Goal: Complete application form: Complete application form

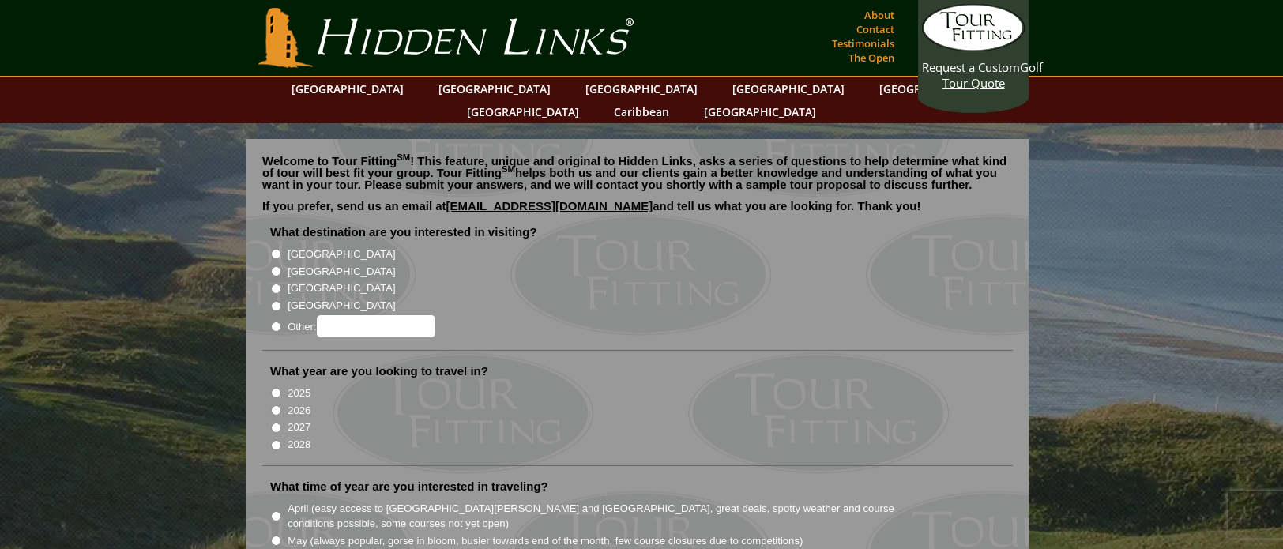
click at [278, 249] on input "[GEOGRAPHIC_DATA]" at bounding box center [276, 254] width 10 height 10
radio input "true"
click at [280, 266] on input "[GEOGRAPHIC_DATA]" at bounding box center [276, 271] width 10 height 10
radio input "true"
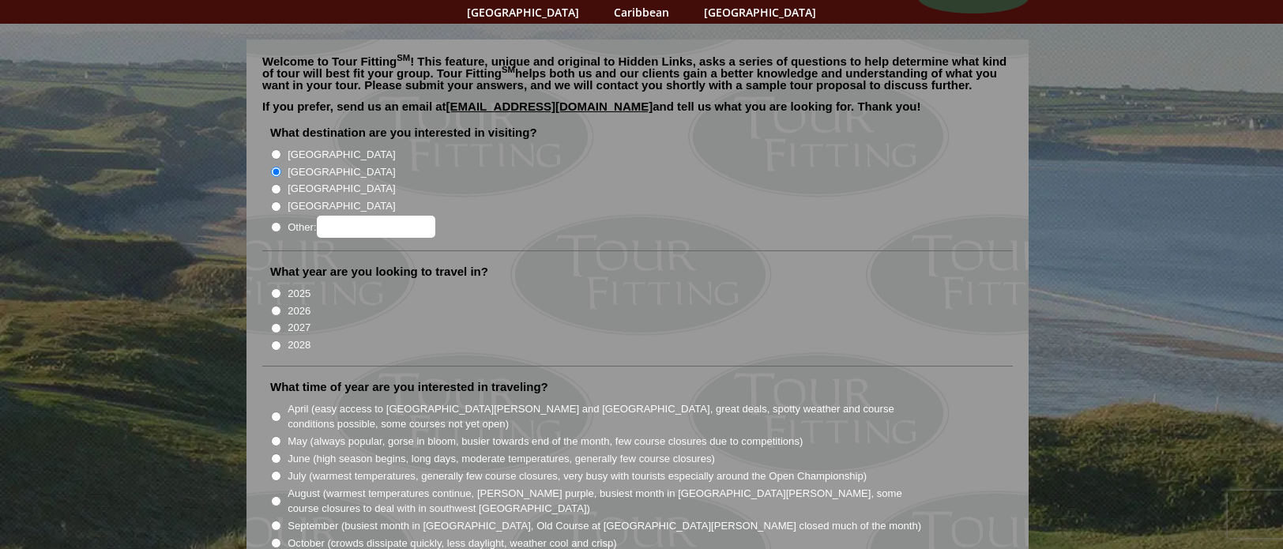
scroll to position [158, 0]
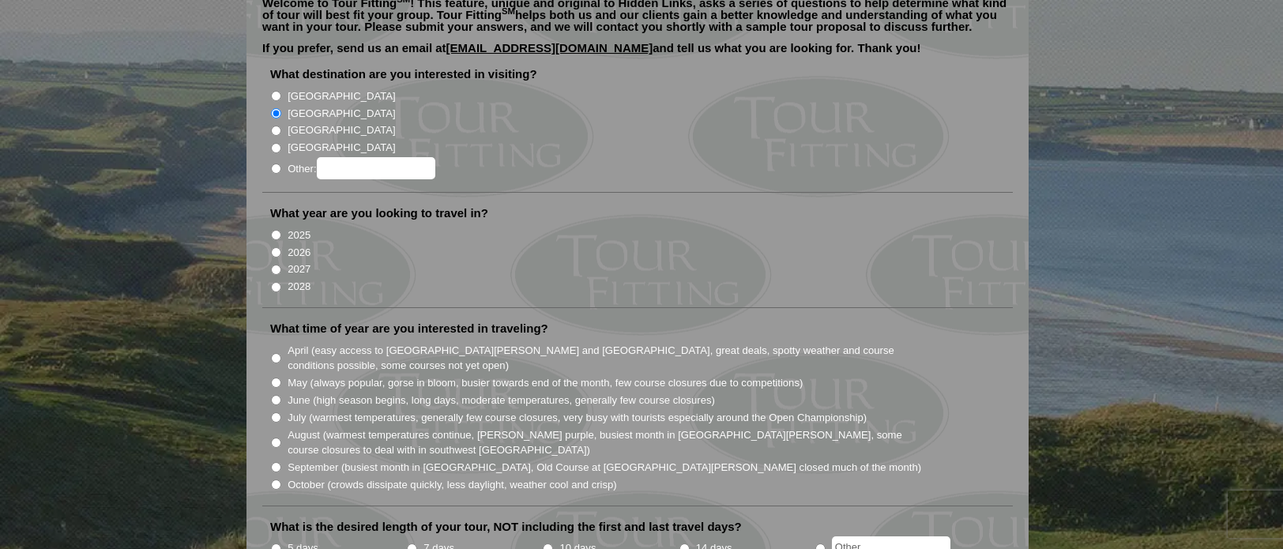
click at [276, 247] on input "2026" at bounding box center [276, 252] width 10 height 10
radio input "true"
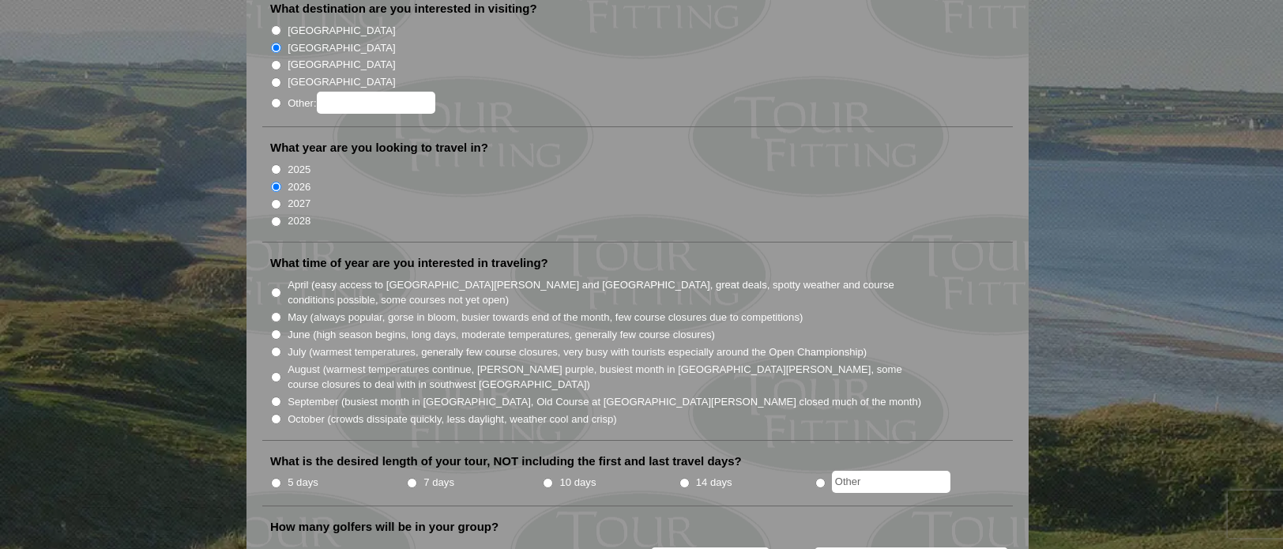
scroll to position [237, 0]
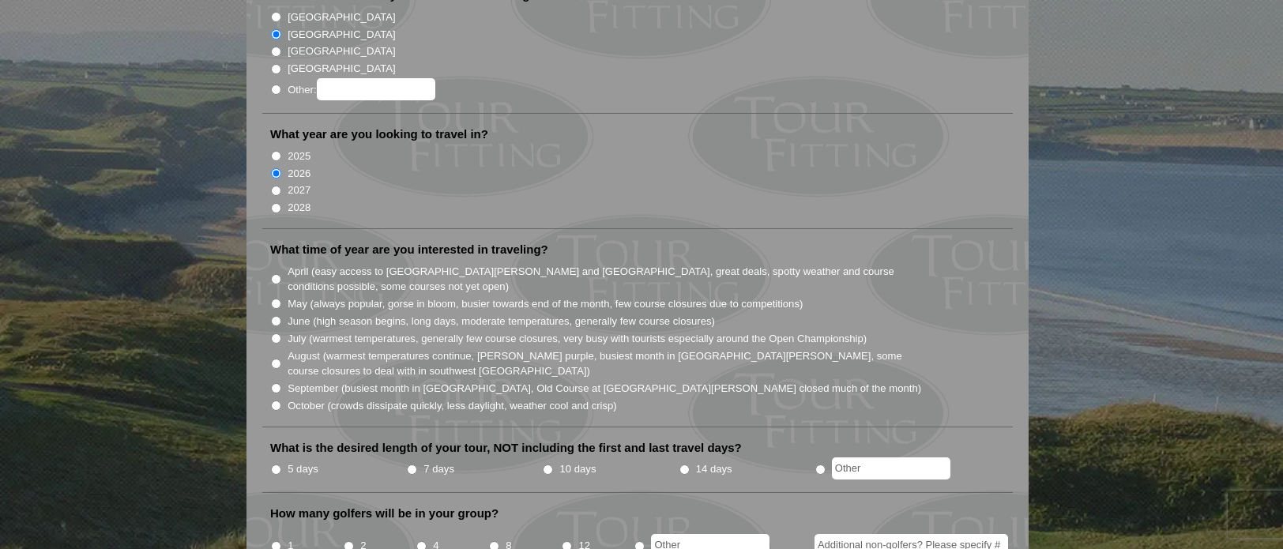
click at [275, 333] on input "July (warmest temperatures, generally few course closures, very busy with touri…" at bounding box center [276, 338] width 10 height 10
radio input "true"
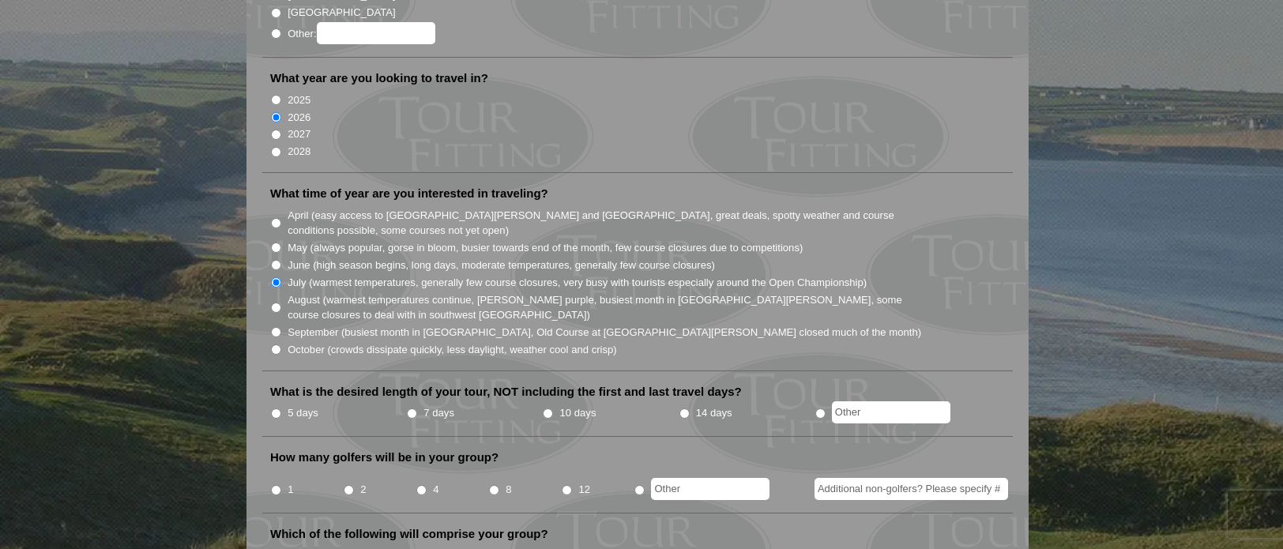
scroll to position [316, 0]
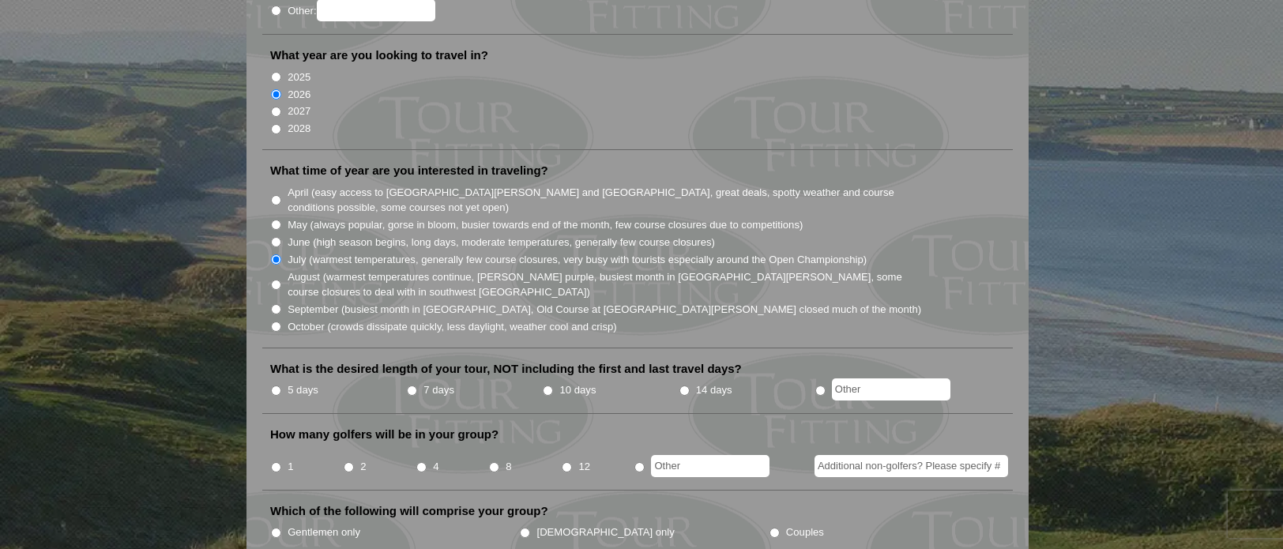
click at [276, 385] on input "5 days" at bounding box center [276, 390] width 10 height 10
radio input "true"
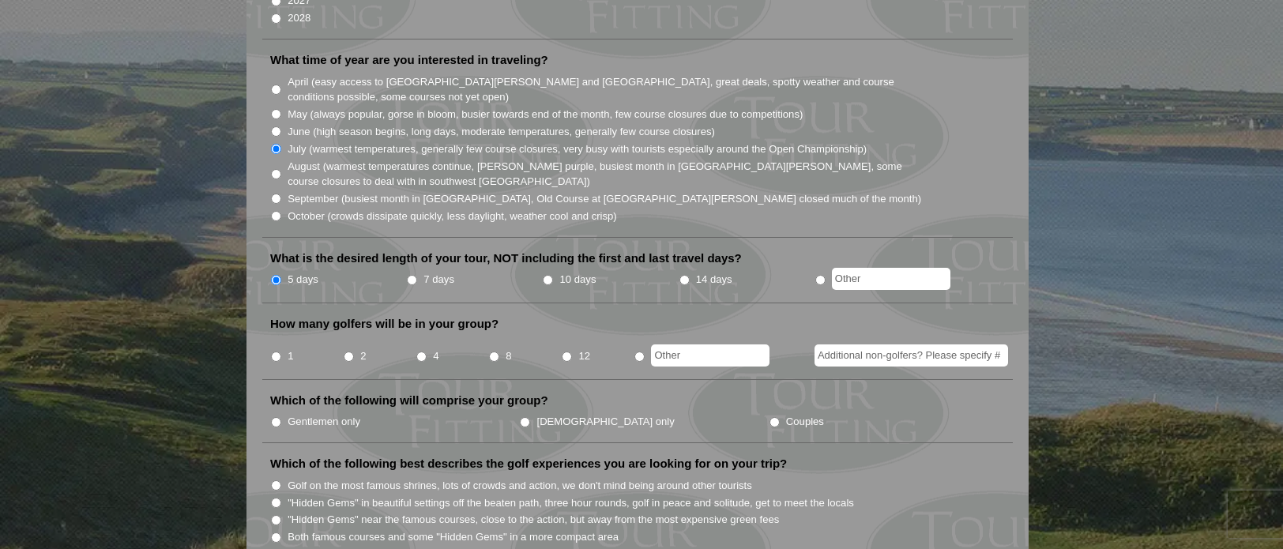
scroll to position [474, 0]
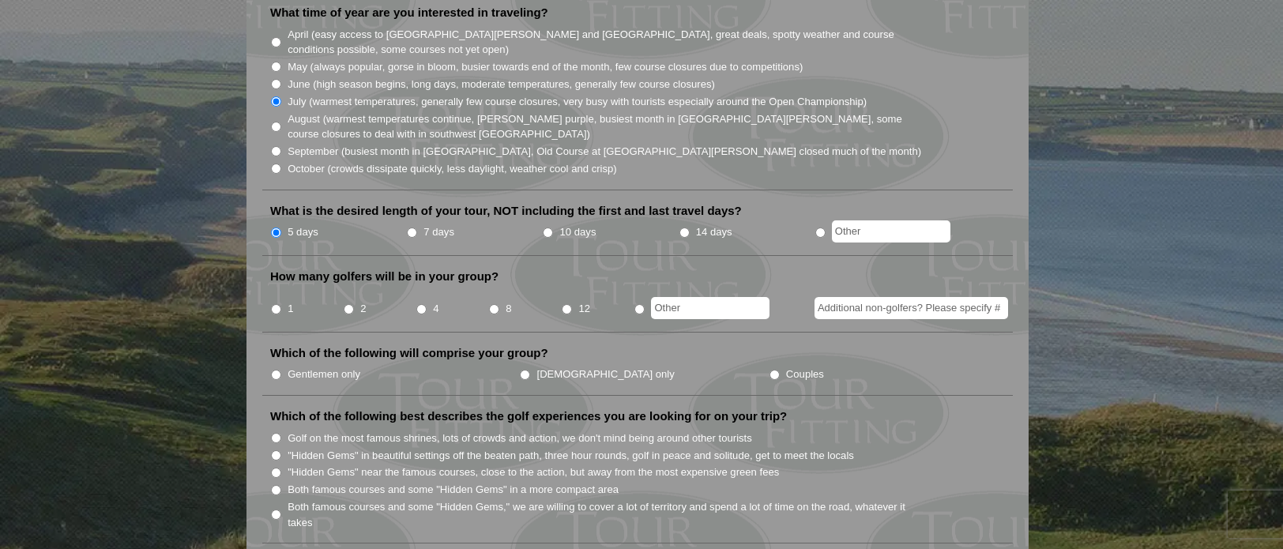
click at [419, 304] on input "4" at bounding box center [421, 309] width 10 height 10
radio input "true"
click at [275, 370] on input "Gentlemen only" at bounding box center [276, 375] width 10 height 10
radio input "true"
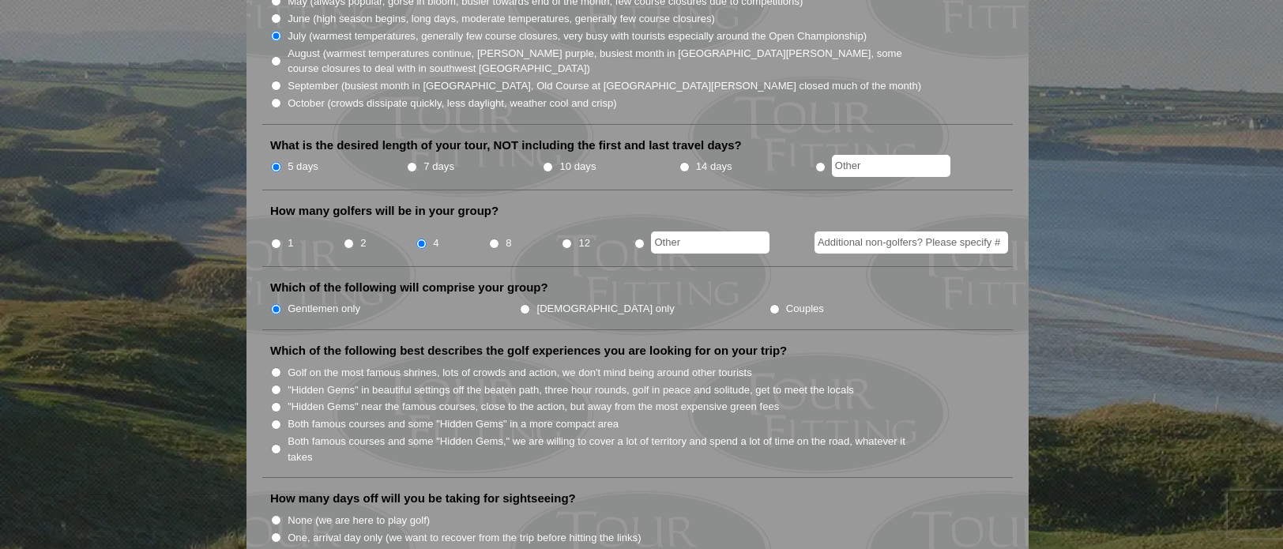
scroll to position [553, 0]
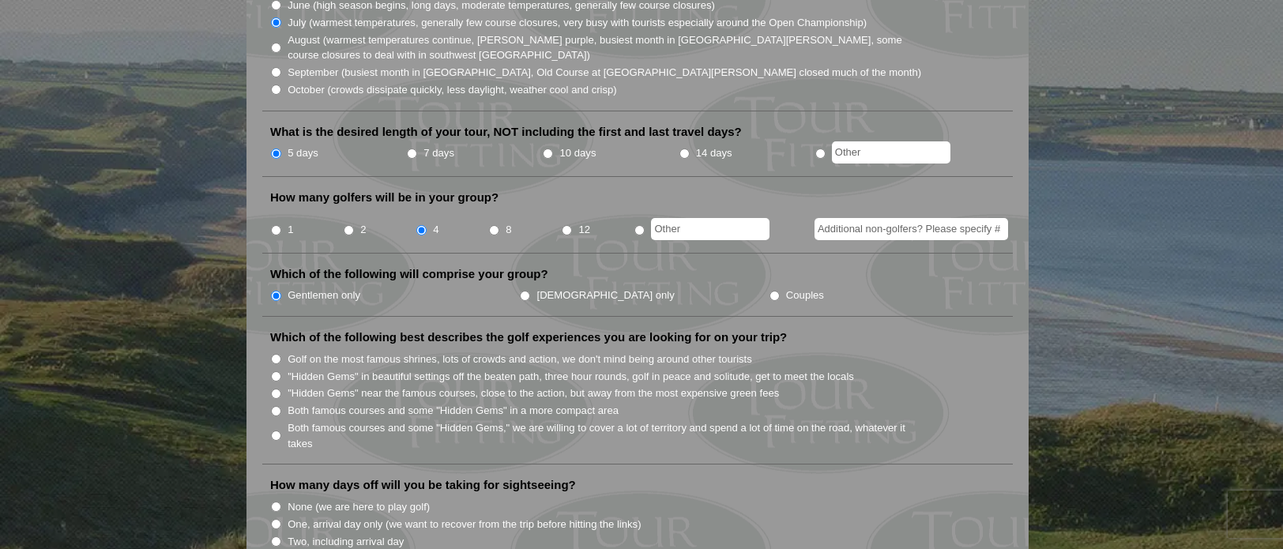
click at [277, 406] on input "Both famous courses and some "Hidden Gems" in a more compact area" at bounding box center [276, 411] width 10 height 10
radio input "true"
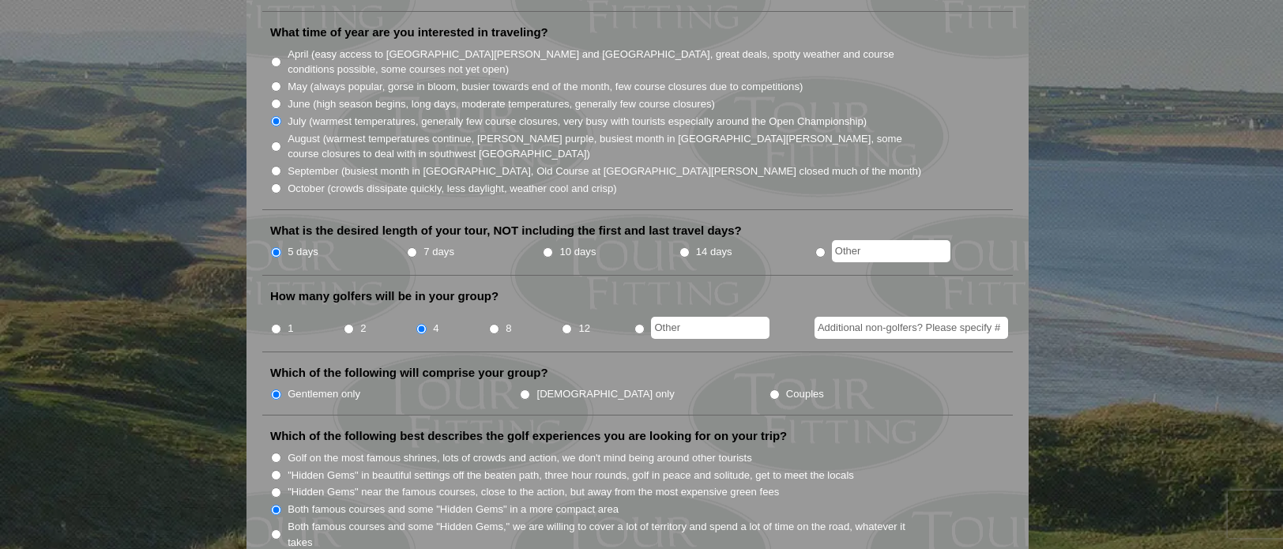
scroll to position [158, 0]
